Goal: Task Accomplishment & Management: Manage account settings

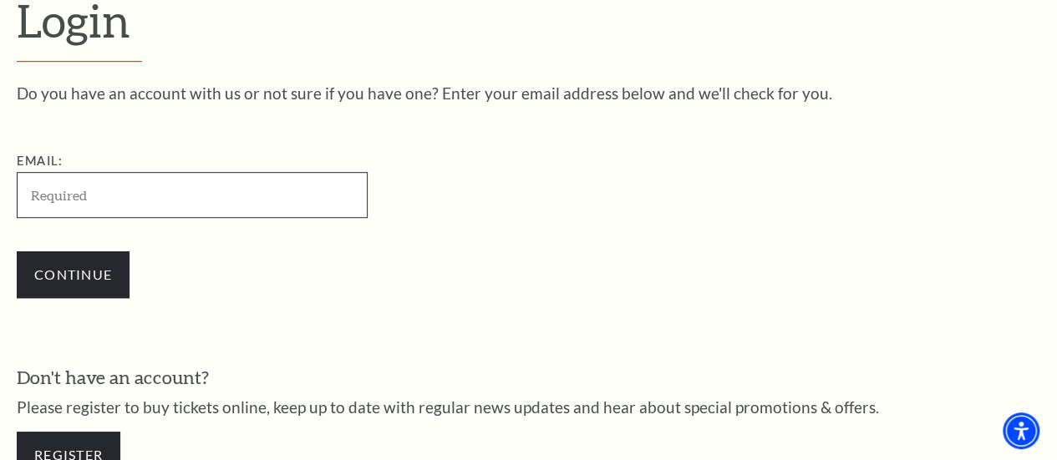
click at [107, 211] on input "Email:" at bounding box center [192, 195] width 351 height 46
type input "maps@feistel.us"
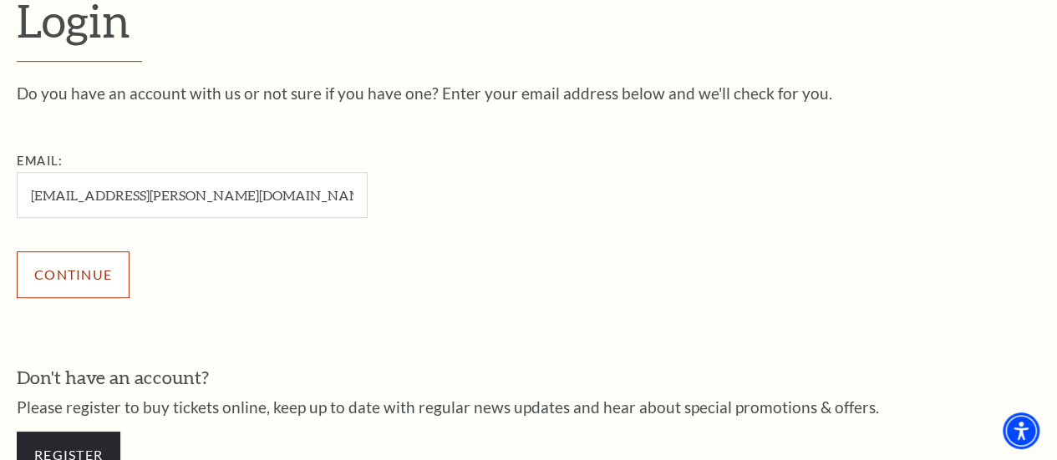
click at [86, 285] on input "Continue" at bounding box center [73, 274] width 113 height 47
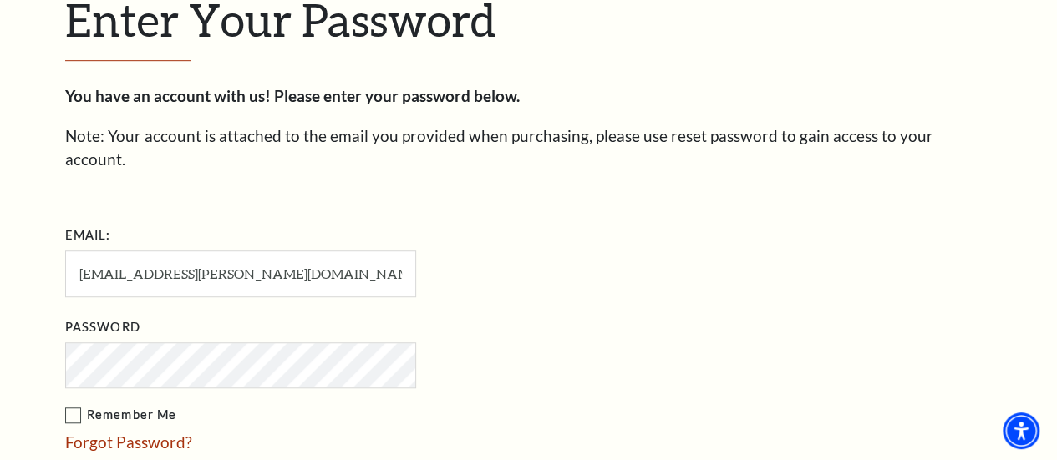
click at [67, 405] on label "Remember Me" at bounding box center [324, 415] width 518 height 21
click at [0, 0] on input "Remember Me" at bounding box center [0, 0] width 0 height 0
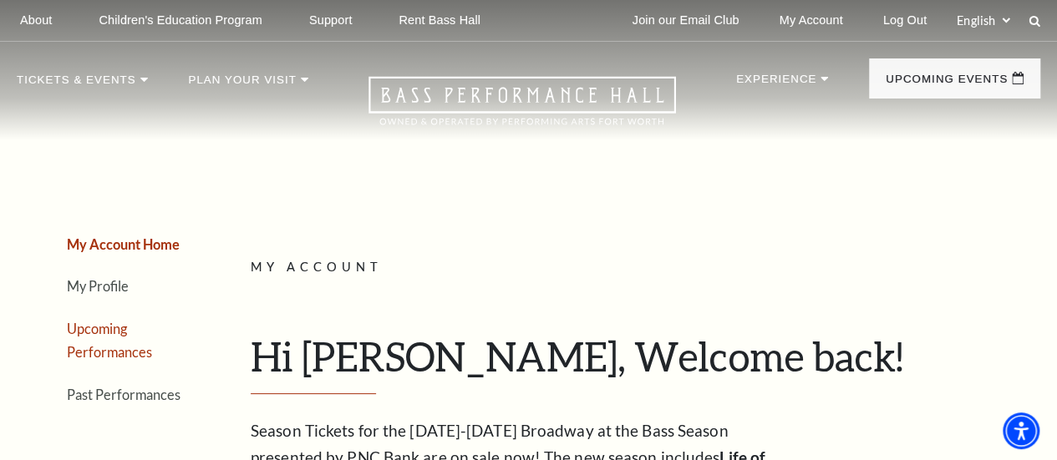
click at [82, 353] on link "Upcoming Performances" at bounding box center [109, 341] width 85 height 40
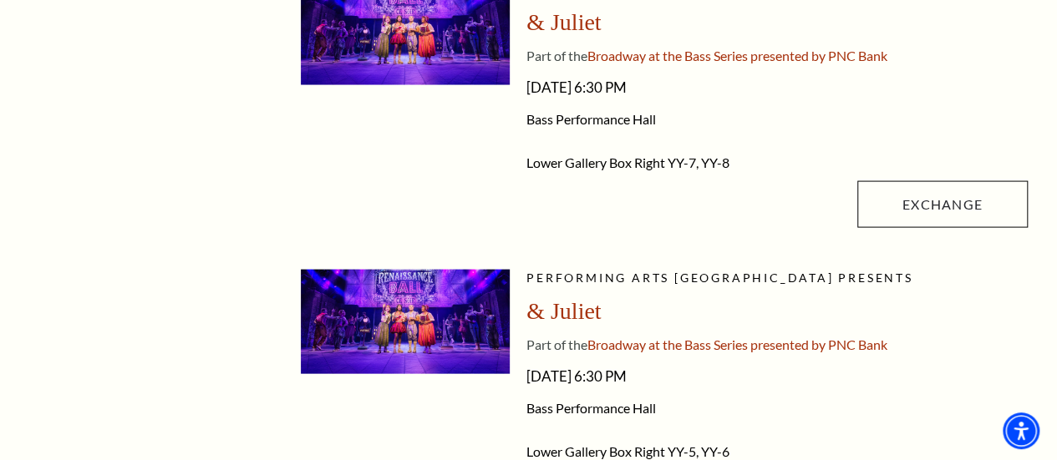
scroll to position [1637, 0]
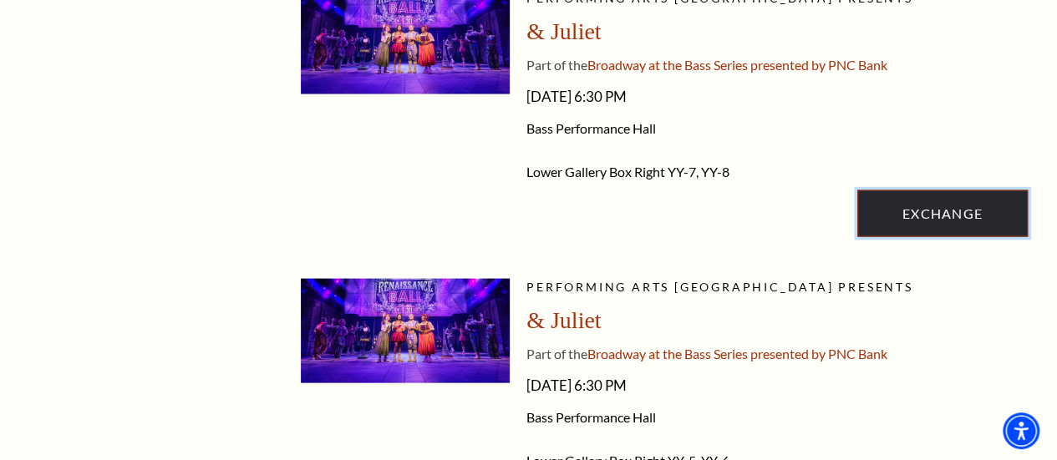
click at [925, 204] on link "Exchange" at bounding box center [942, 213] width 170 height 47
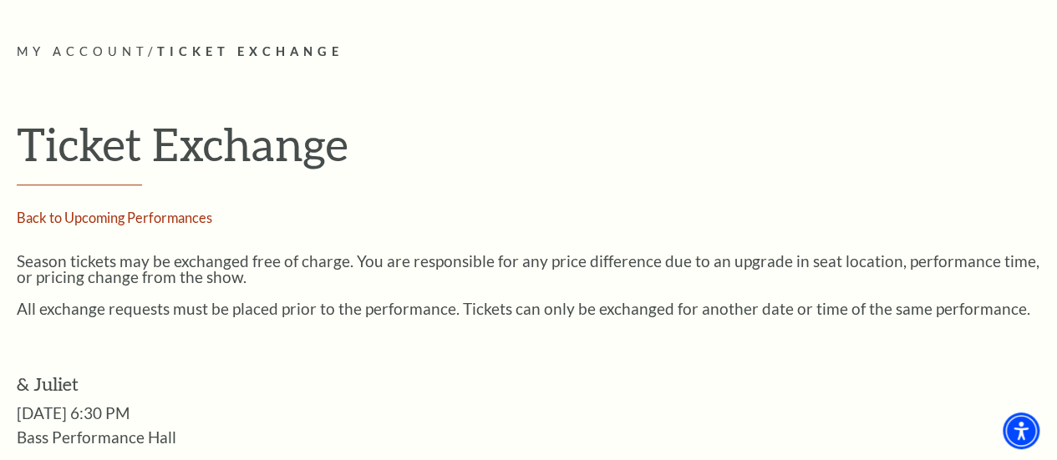
scroll to position [805, 0]
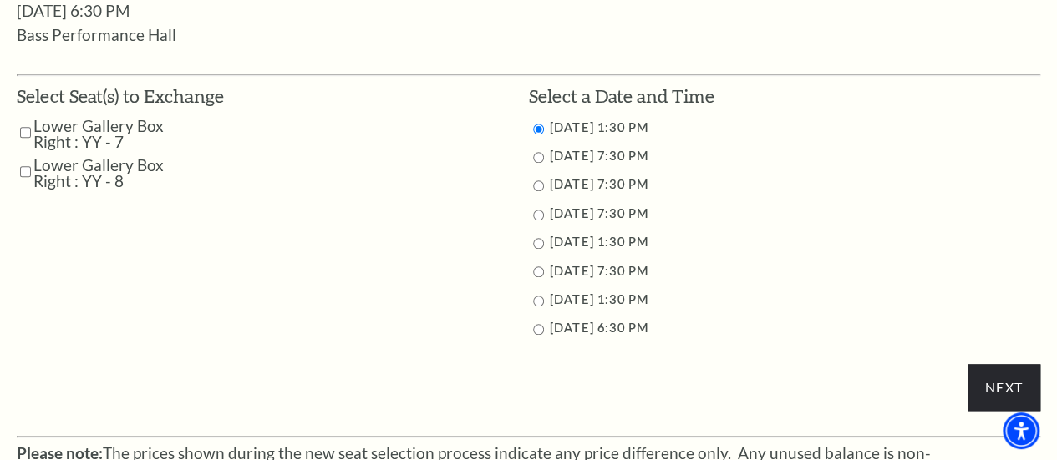
click at [640, 188] on label "11/13/2025 7:30 PM" at bounding box center [599, 184] width 99 height 14
click at [537, 191] on input "11/13/2025 7:30 PM" at bounding box center [538, 185] width 11 height 11
radio input "true"
click at [27, 131] on input "Lower Gallery Box Right : YY - 7" at bounding box center [25, 132] width 11 height 29
checkbox input "true"
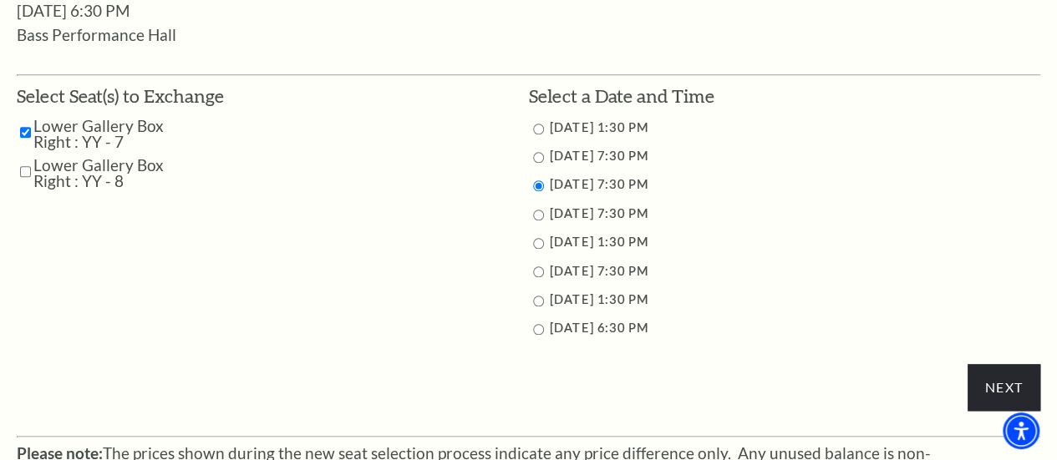
click at [30, 178] on input "Lower Gallery Box Right : YY - 8" at bounding box center [25, 171] width 11 height 29
checkbox input "true"
click at [1002, 397] on input "Next" at bounding box center [1003, 387] width 73 height 47
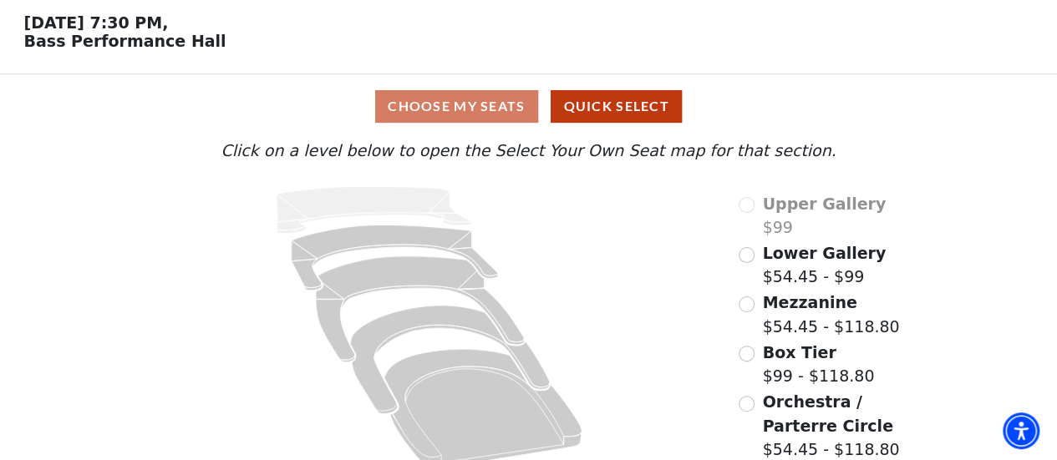
scroll to position [85, 0]
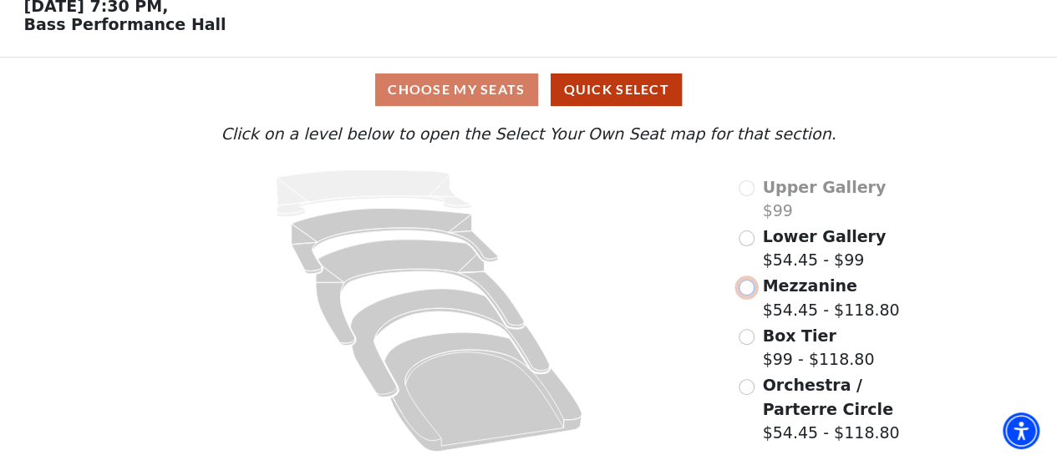
click at [745, 286] on input "Mezzanine$54.45 - $118.80\a" at bounding box center [746, 288] width 16 height 16
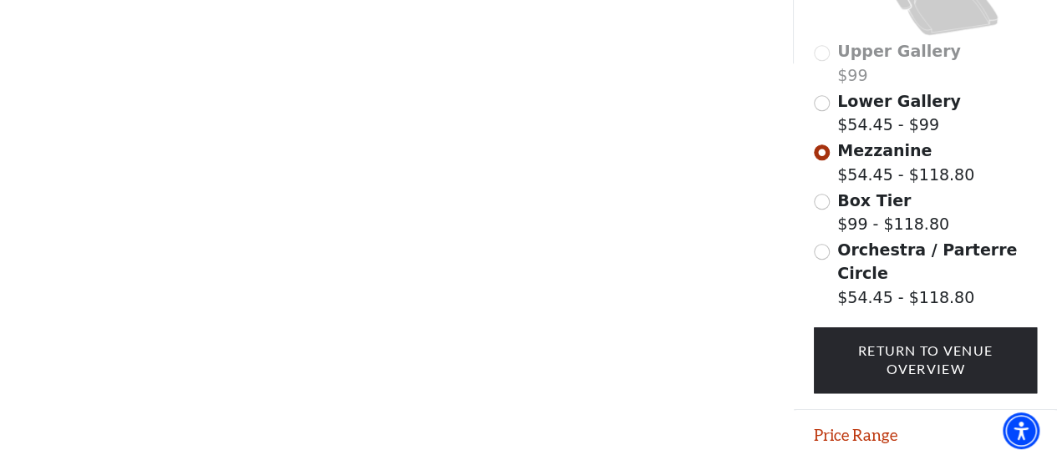
scroll to position [559, 0]
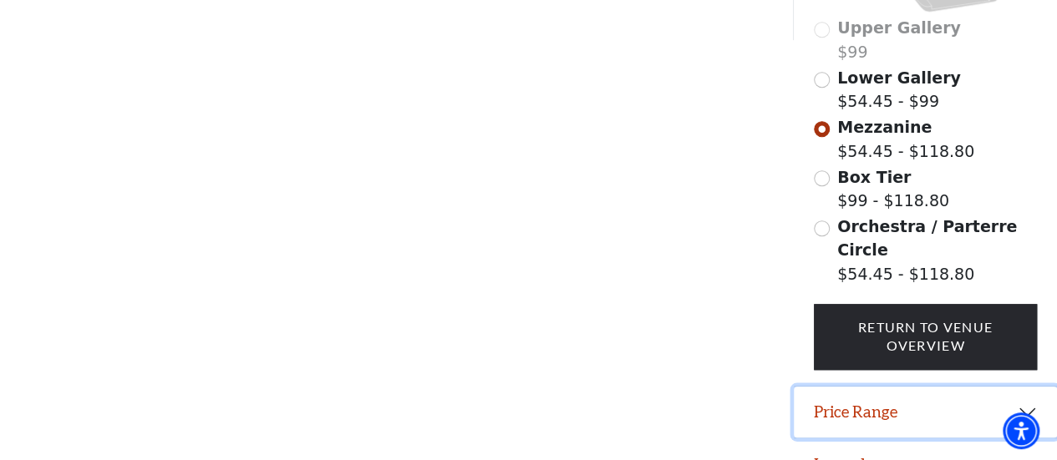
click at [1026, 387] on button "Price Range" at bounding box center [924, 413] width 263 height 52
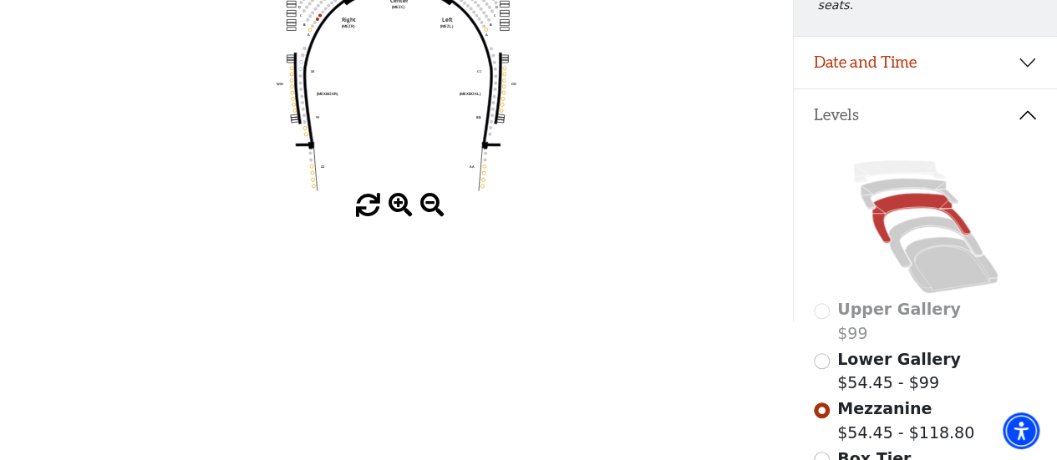
scroll to position [297, 0]
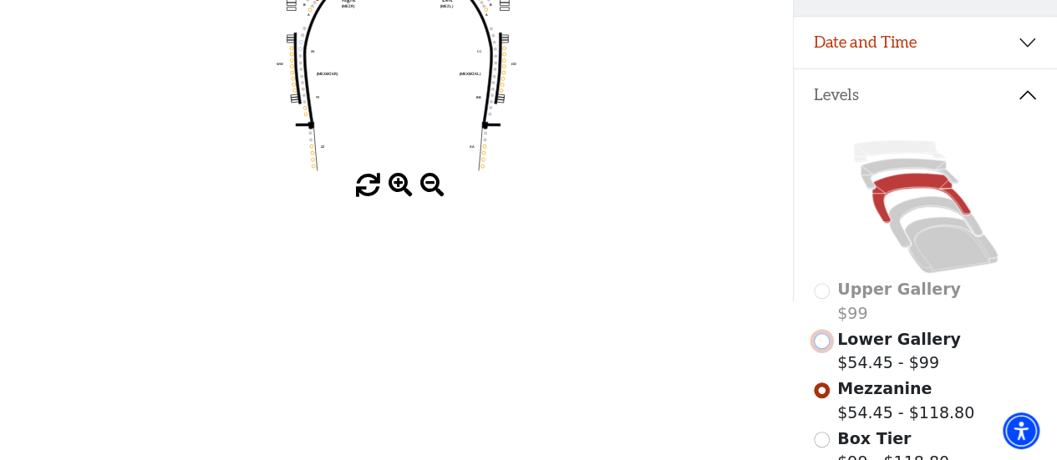
click at [826, 342] on input "Lower Gallery$54.45 - $99\a" at bounding box center [821, 341] width 16 height 16
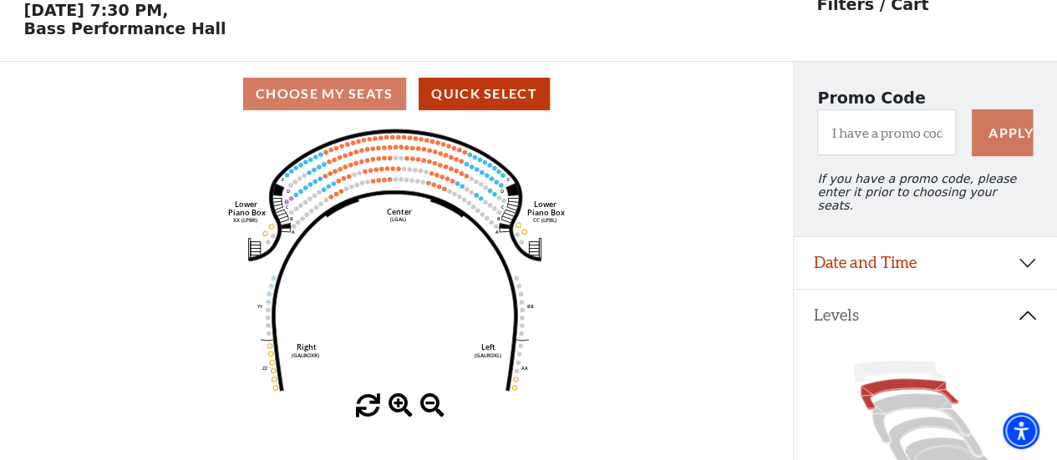
scroll to position [77, 0]
